Goal: Find specific page/section: Find specific page/section

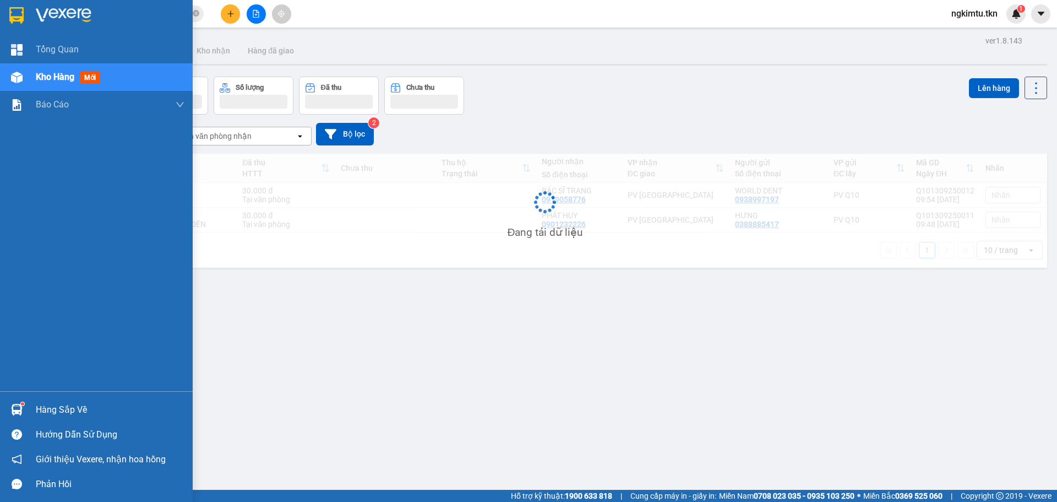
click at [70, 16] on img at bounding box center [64, 15] width 56 height 17
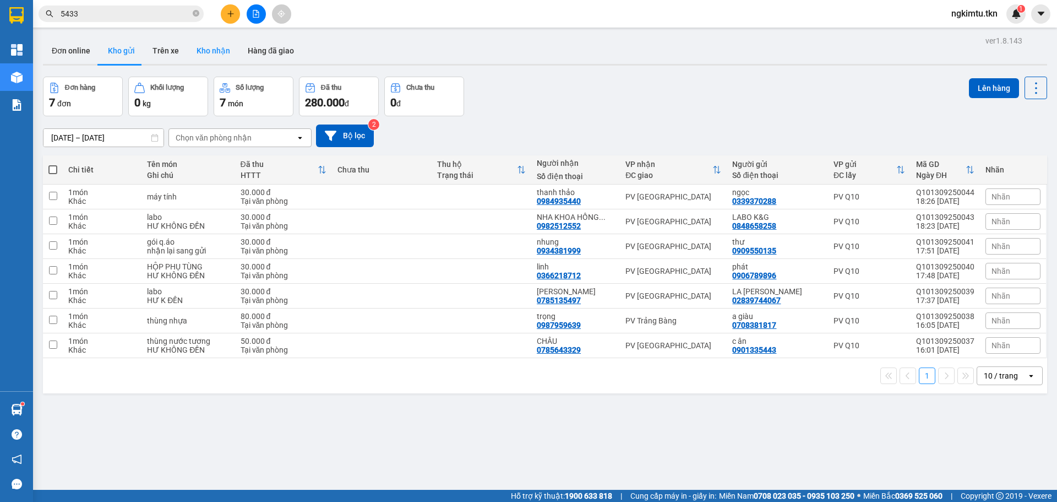
click at [199, 48] on button "Kho nhận" at bounding box center [213, 50] width 51 height 26
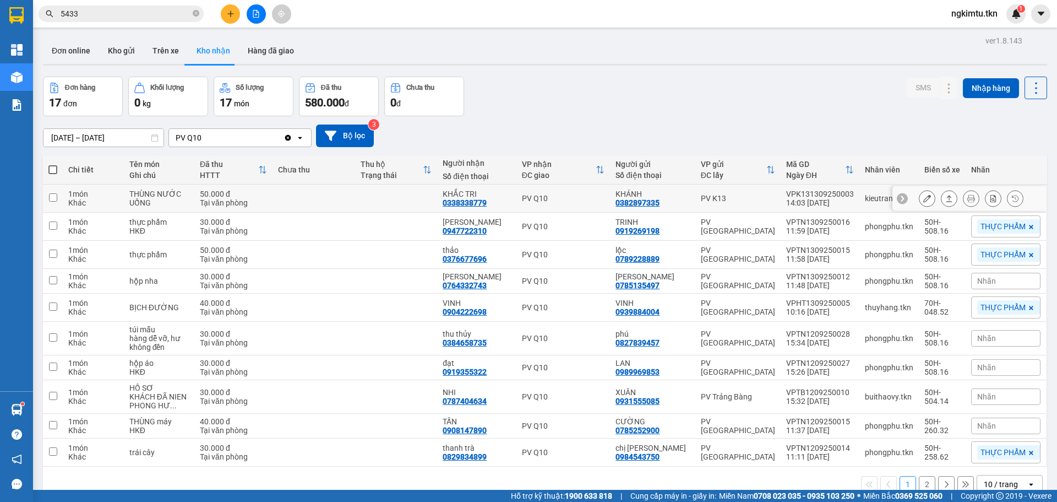
click at [945, 196] on icon at bounding box center [949, 198] width 8 height 8
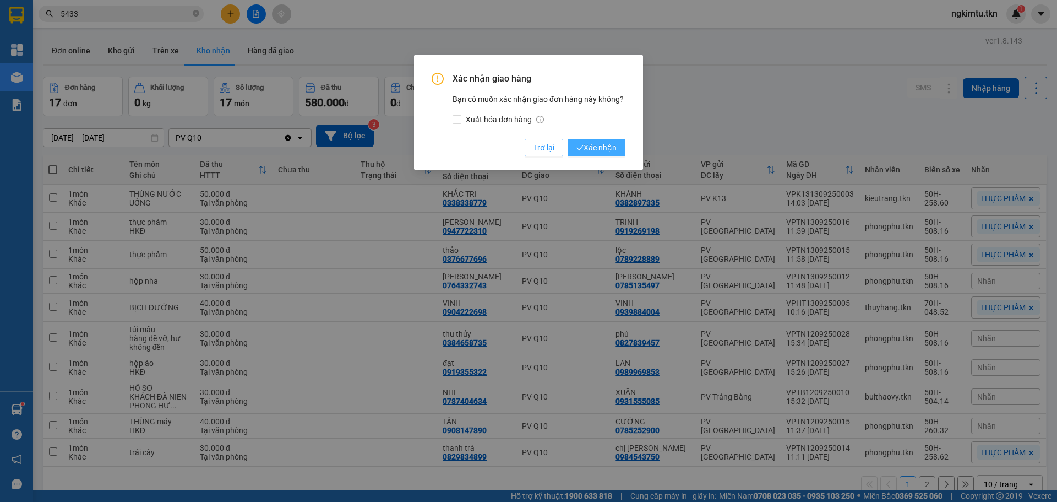
click at [601, 145] on span "Xác nhận" at bounding box center [596, 147] width 40 height 12
